Goal: Entertainment & Leisure: Consume media (video, audio)

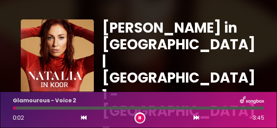
click at [83, 119] on icon at bounding box center [84, 118] width 6 height 6
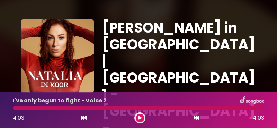
click at [84, 118] on icon at bounding box center [84, 118] width 6 height 6
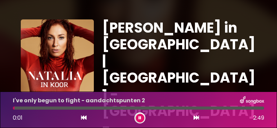
click at [84, 118] on icon at bounding box center [84, 118] width 6 height 6
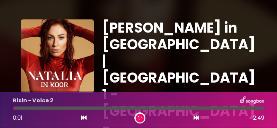
click at [84, 118] on icon at bounding box center [84, 118] width 6 height 6
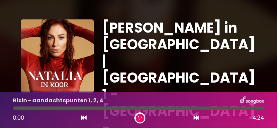
click at [84, 118] on icon at bounding box center [84, 118] width 6 height 6
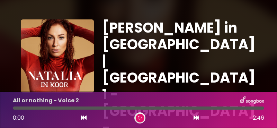
click at [84, 118] on icon at bounding box center [84, 118] width 6 height 6
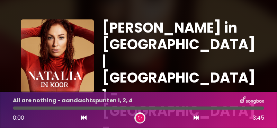
click at [84, 118] on icon at bounding box center [84, 118] width 6 height 6
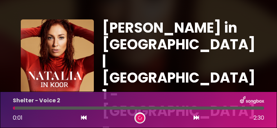
click at [84, 118] on icon at bounding box center [84, 118] width 6 height 6
